Goal: Navigation & Orientation: Find specific page/section

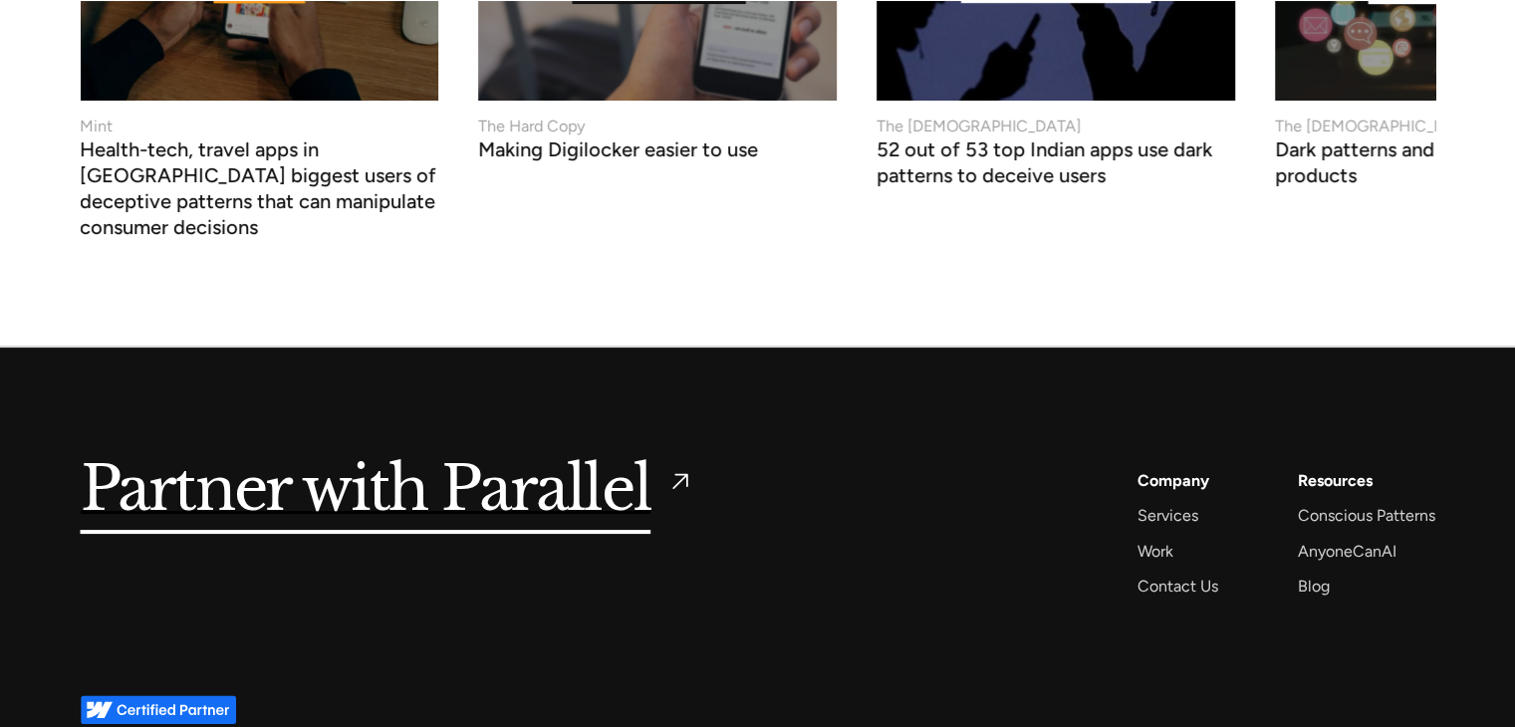
scroll to position [7817, 0]
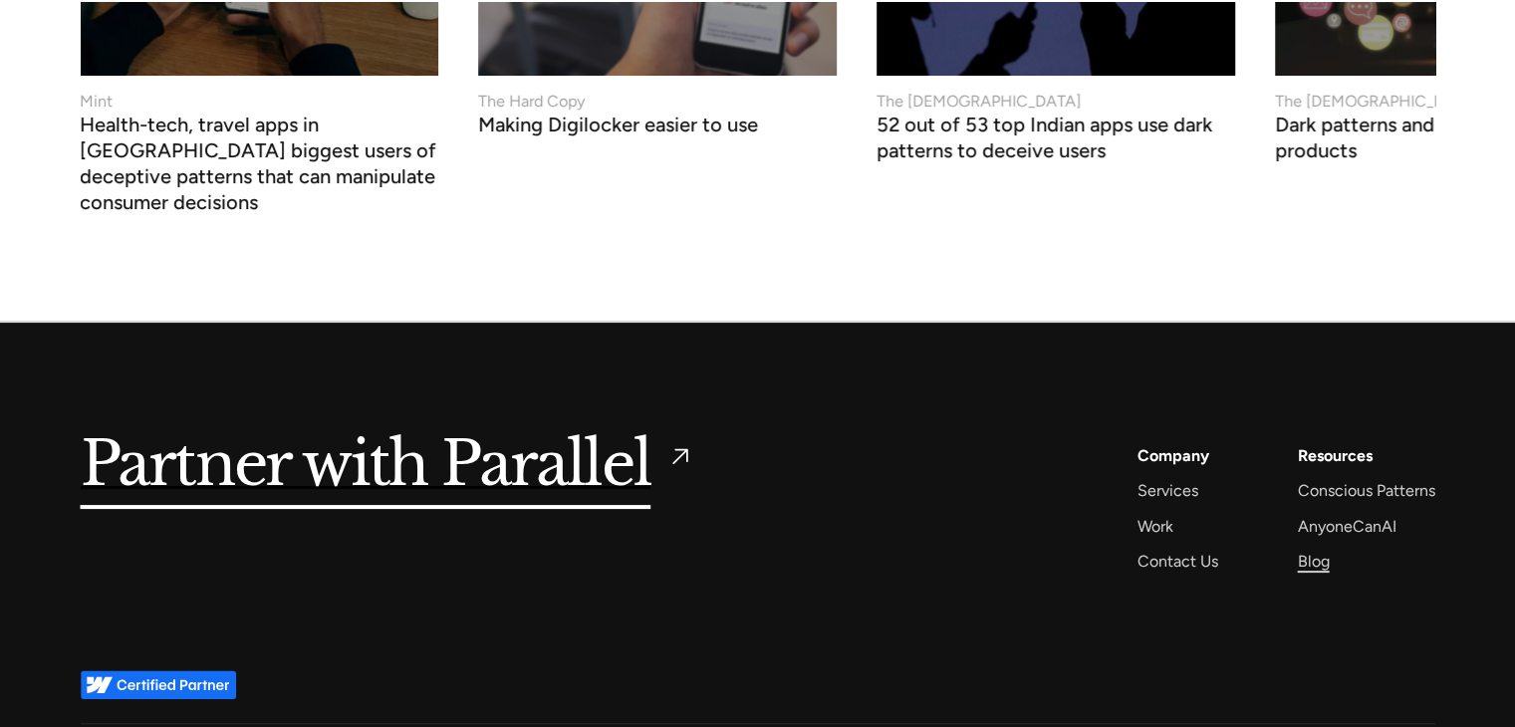
click at [1315, 548] on div "Blog" at bounding box center [1314, 561] width 32 height 27
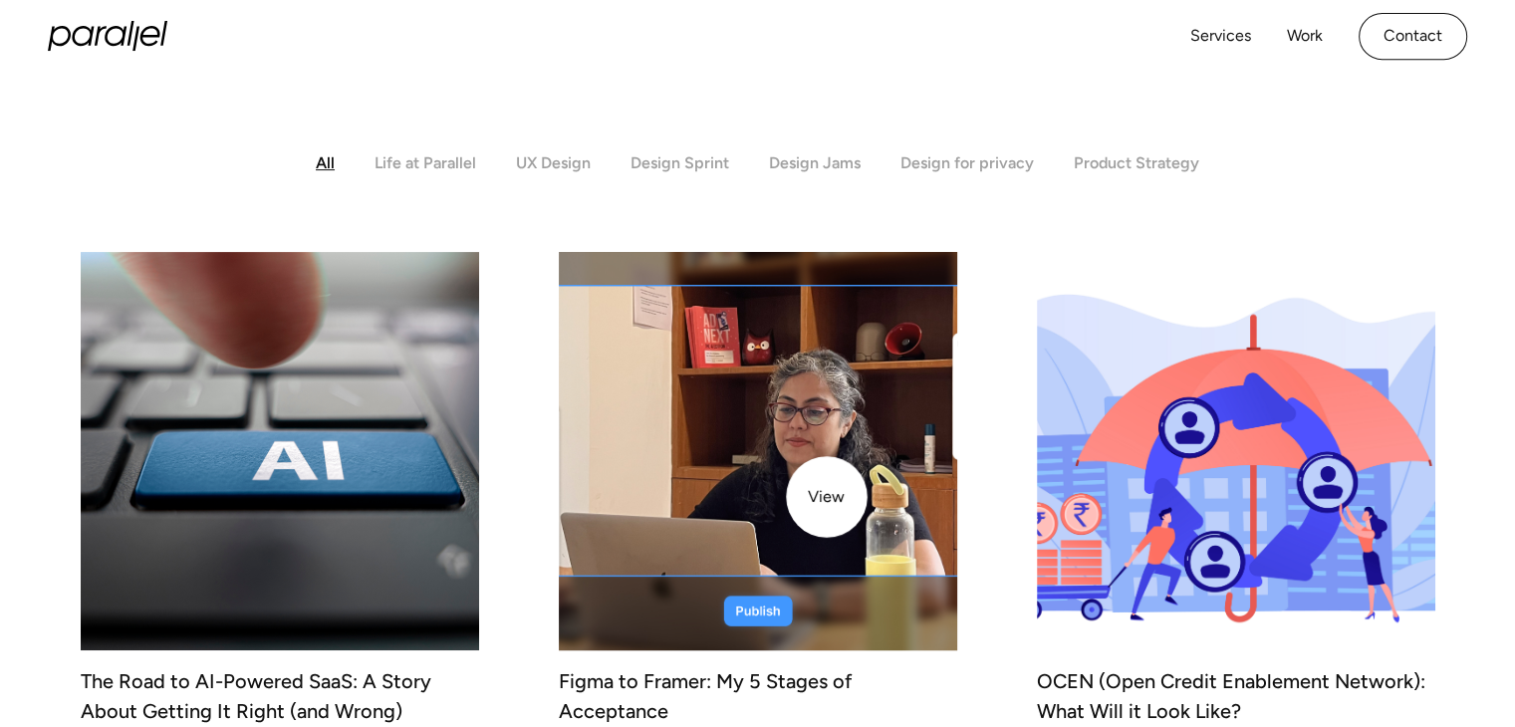
scroll to position [478, 0]
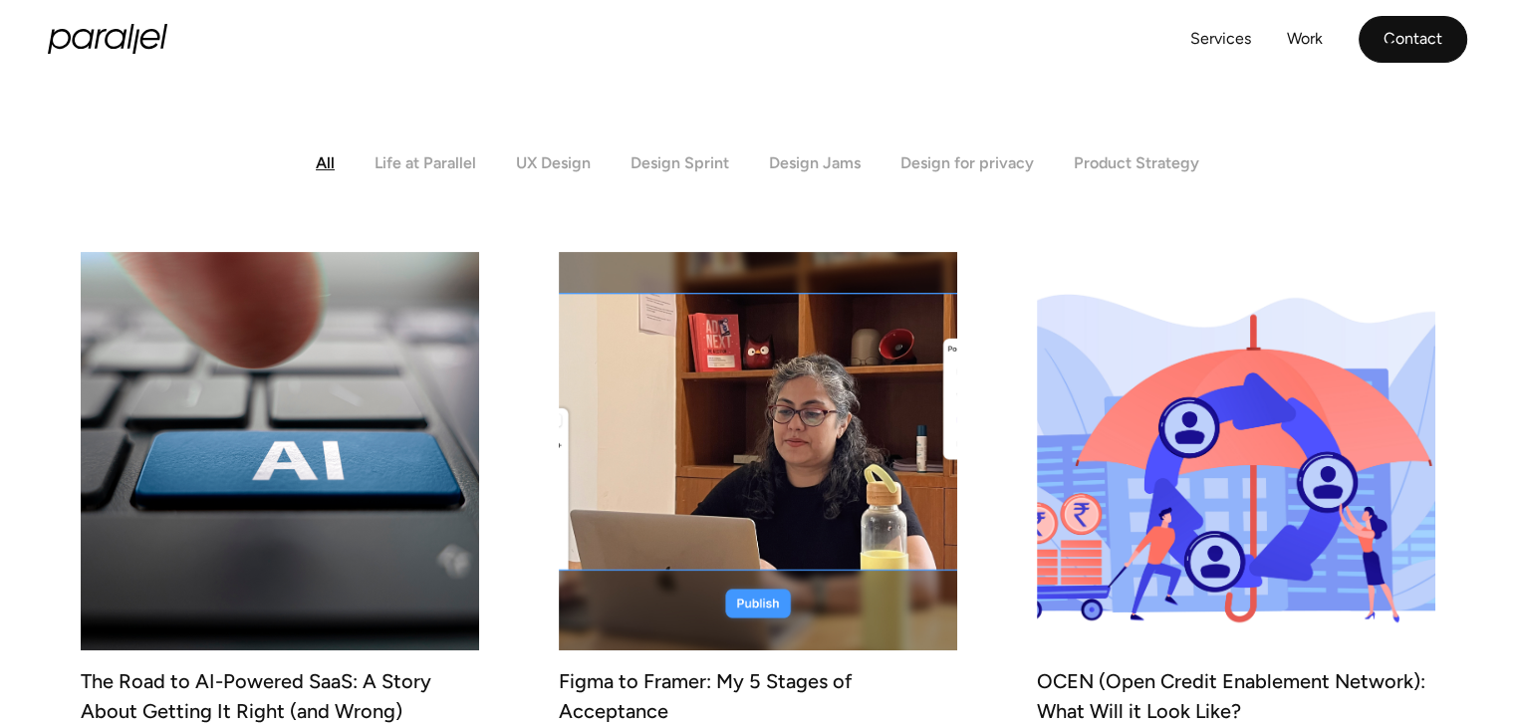
click at [1391, 46] on link "Contact" at bounding box center [1412, 39] width 109 height 47
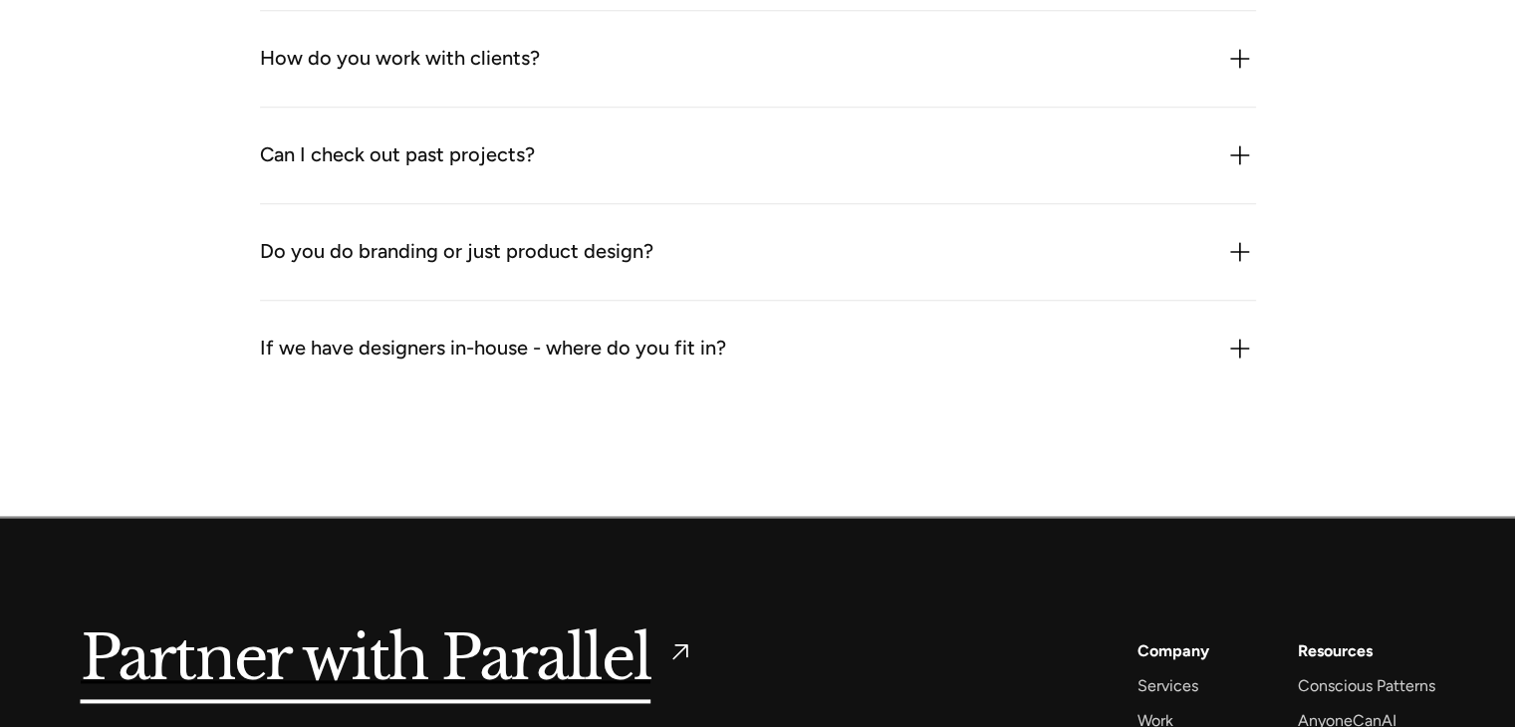
scroll to position [2636, 0]
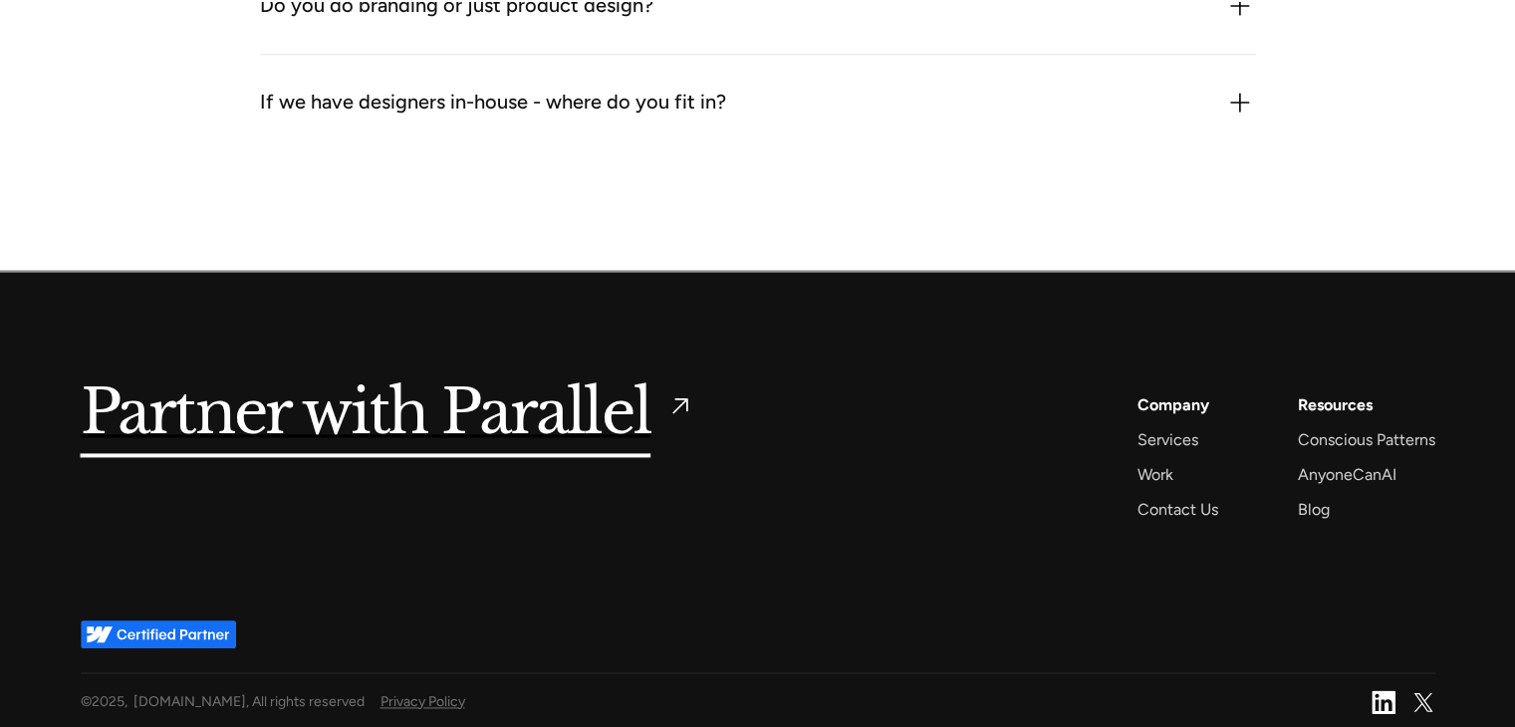
click at [437, 689] on div "Privacy Policy" at bounding box center [867, 701] width 975 height 25
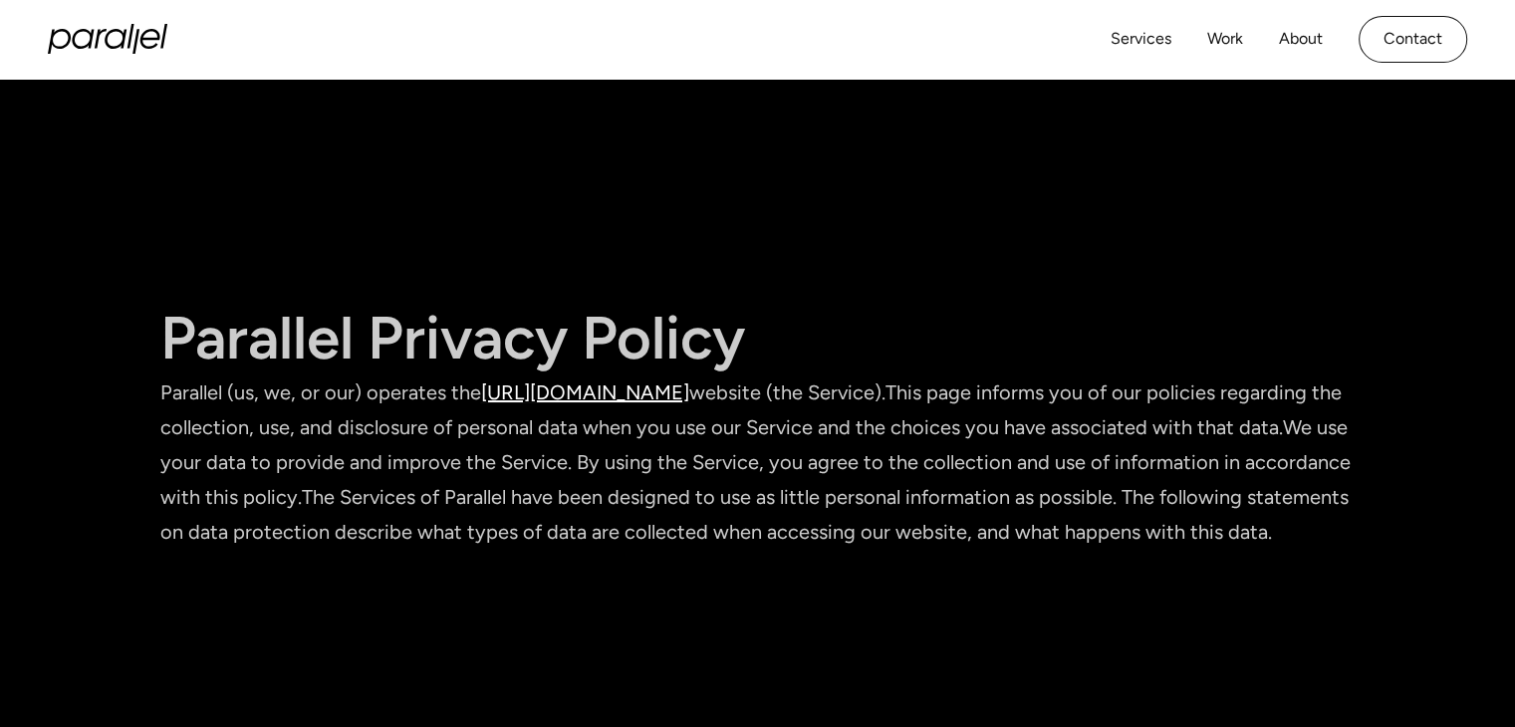
scroll to position [5324, 0]
